Goal: Navigation & Orientation: Find specific page/section

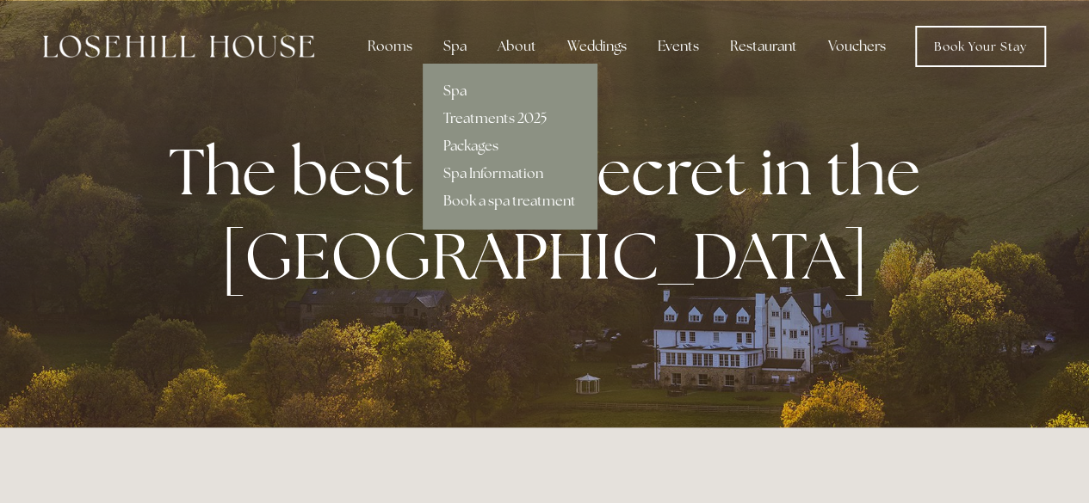
click at [462, 89] on link "Spa" at bounding box center [510, 91] width 174 height 28
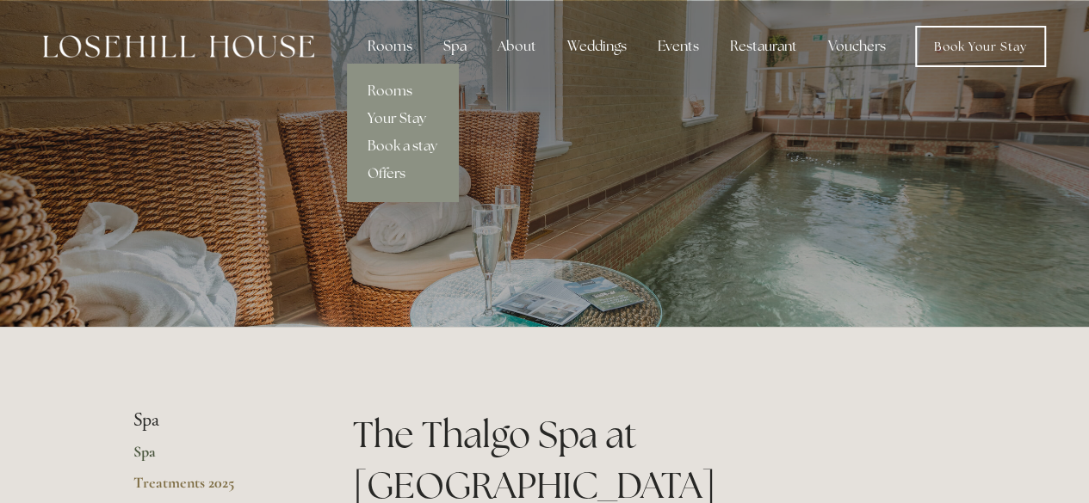
click at [407, 49] on div "Rooms" at bounding box center [390, 46] width 72 height 34
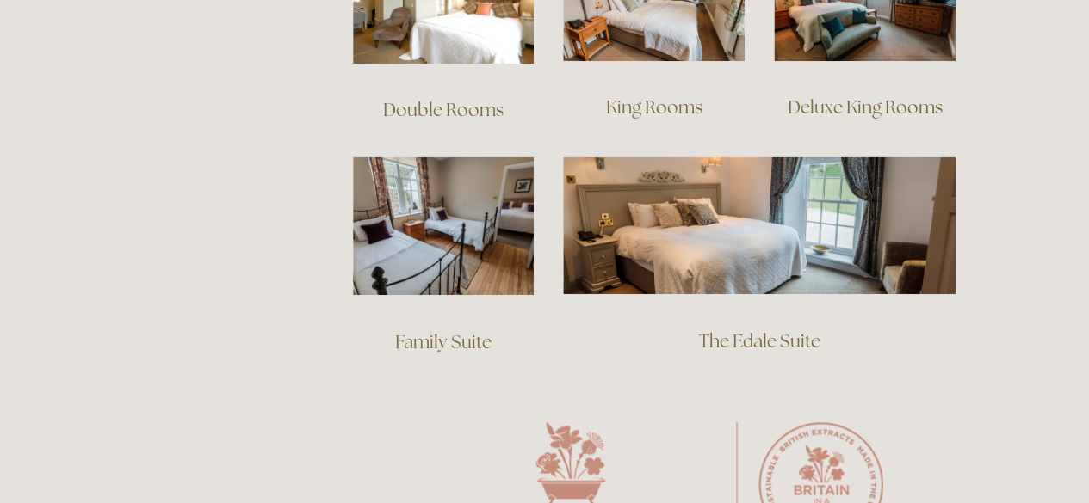
scroll to position [1119, 0]
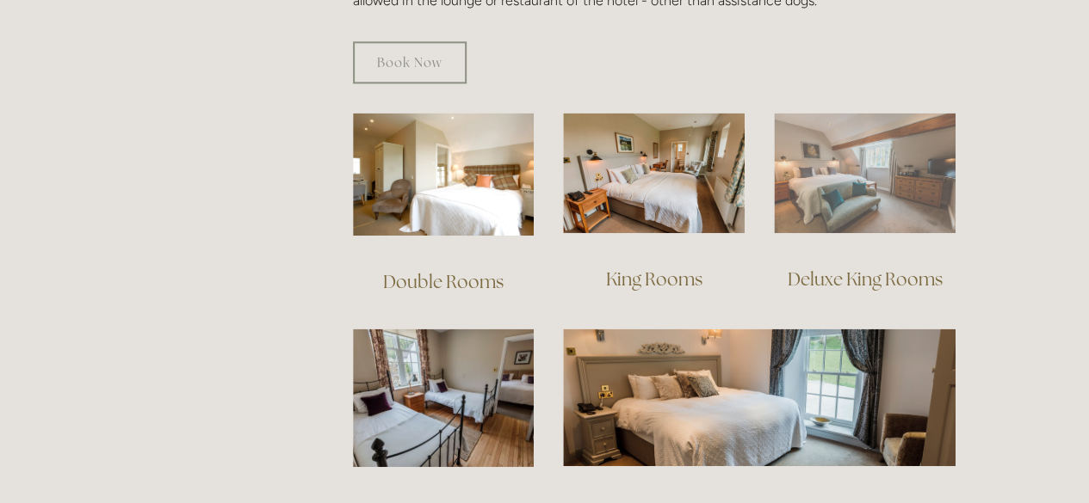
click at [860, 177] on img at bounding box center [865, 173] width 182 height 121
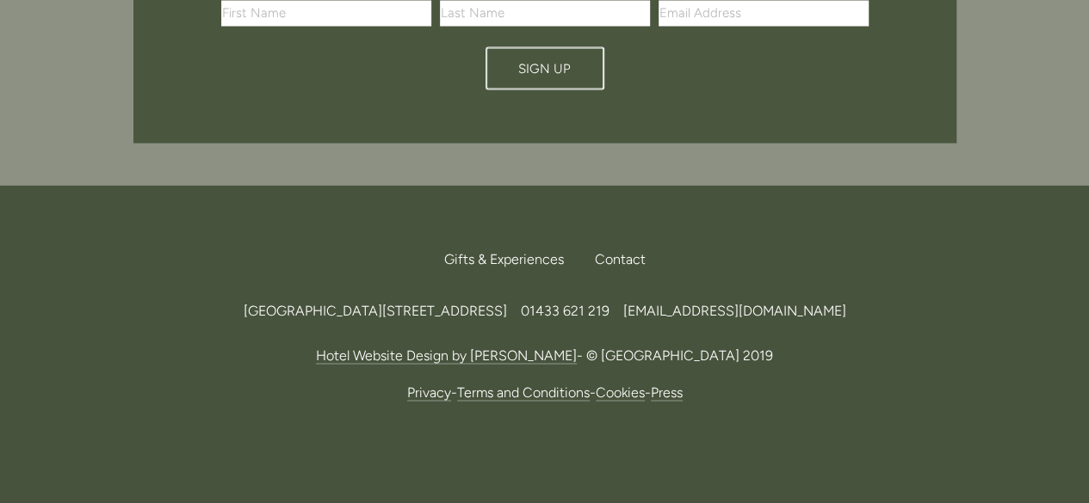
scroll to position [1662, 0]
